Goal: Information Seeking & Learning: Learn about a topic

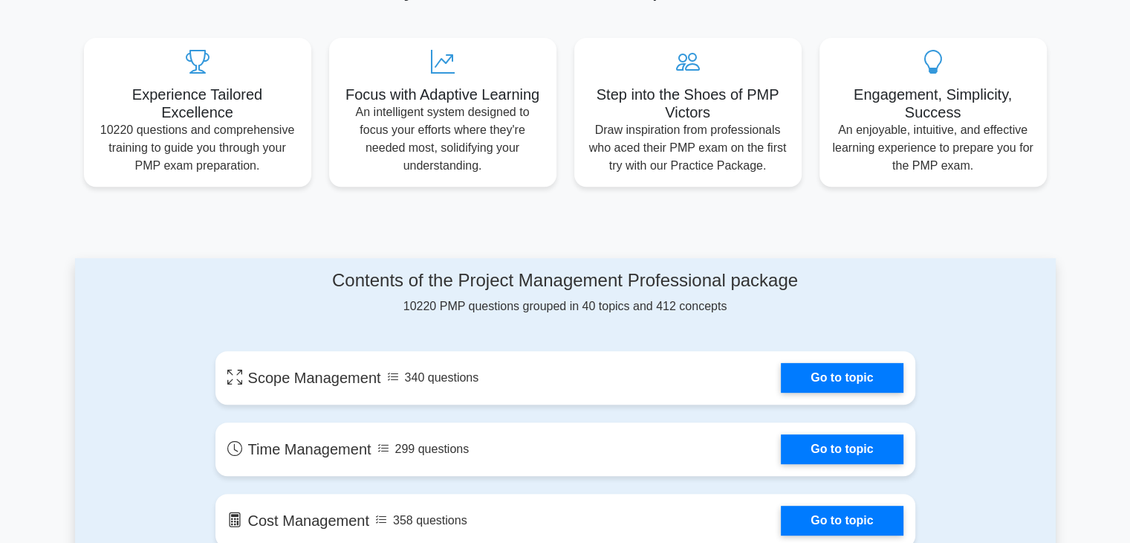
scroll to position [743, 0]
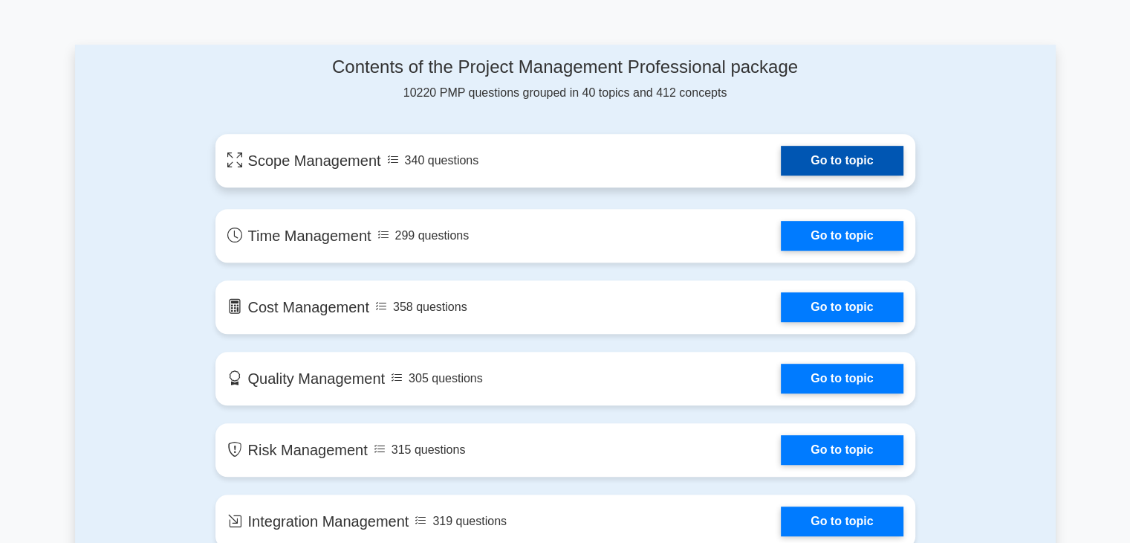
click at [781, 161] on link "Go to topic" at bounding box center [842, 161] width 122 height 30
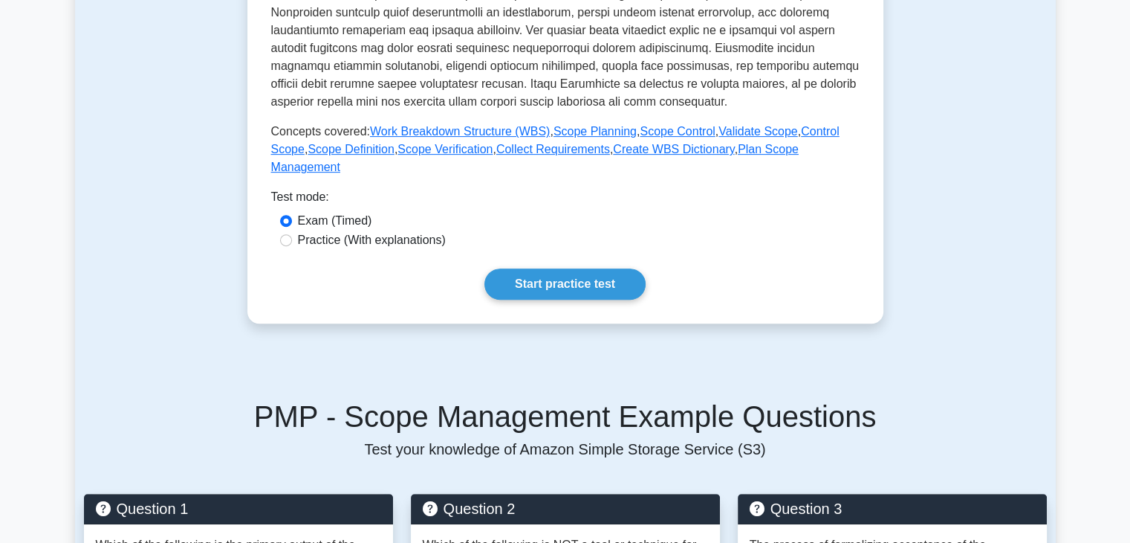
scroll to position [595, 0]
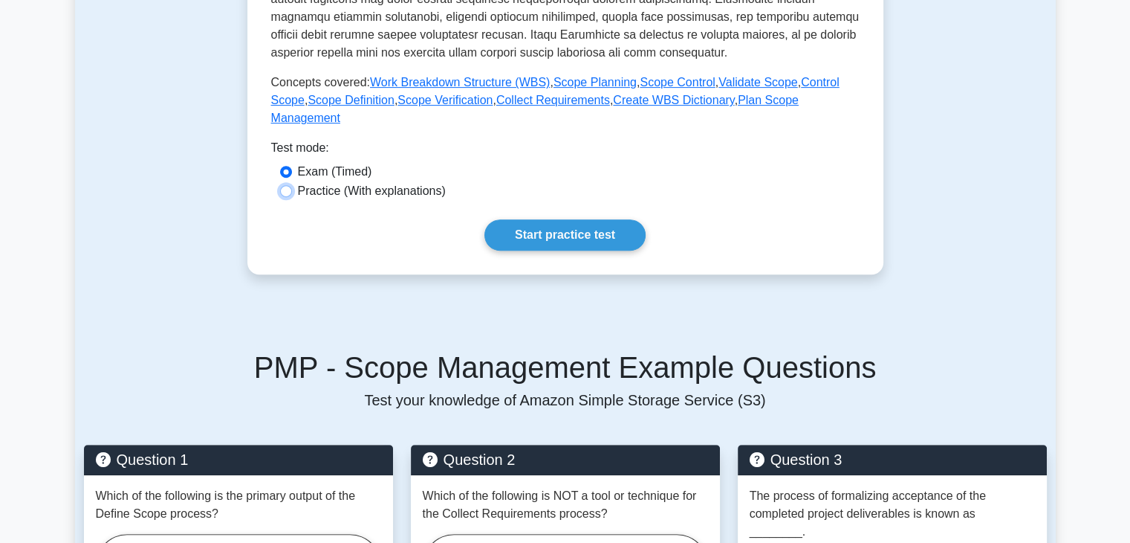
click at [288, 185] on input "Practice (With explanations)" at bounding box center [286, 191] width 12 height 12
radio input "true"
click at [578, 219] on link "Start practice test" at bounding box center [565, 234] width 161 height 31
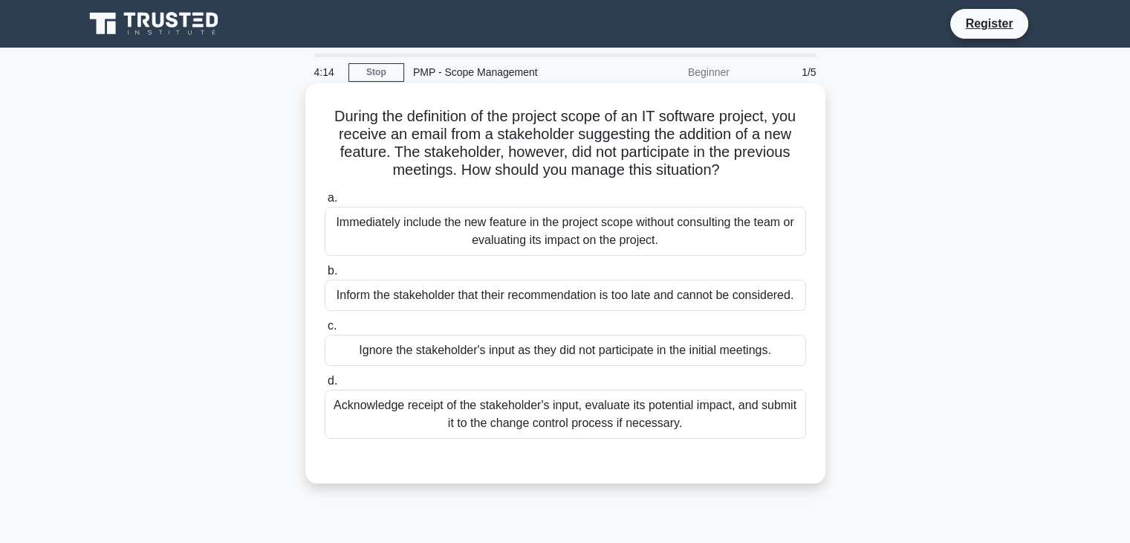
click at [581, 418] on div "Acknowledge receipt of the stakeholder's input, evaluate its potential impact, …" at bounding box center [566, 413] width 482 height 49
click at [325, 386] on input "d. Acknowledge receipt of the stakeholder's input, evaluate its potential impac…" at bounding box center [325, 381] width 0 height 10
